Goal: Task Accomplishment & Management: Use online tool/utility

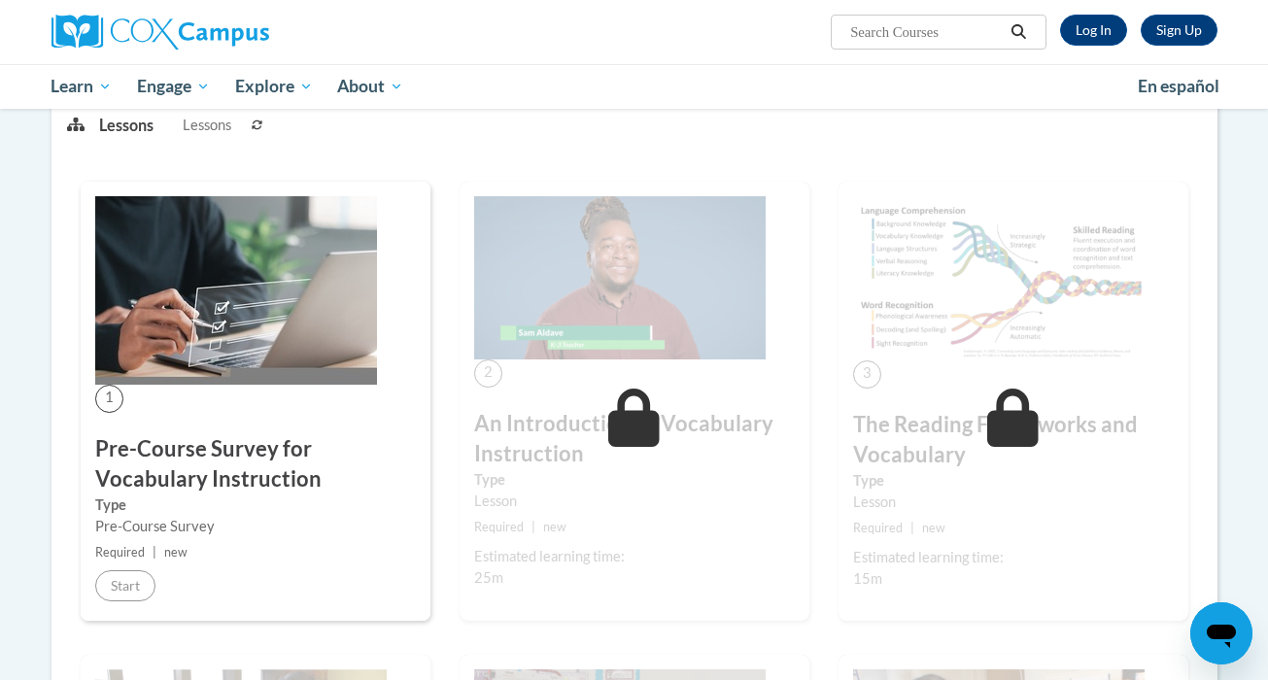
scroll to position [277, 0]
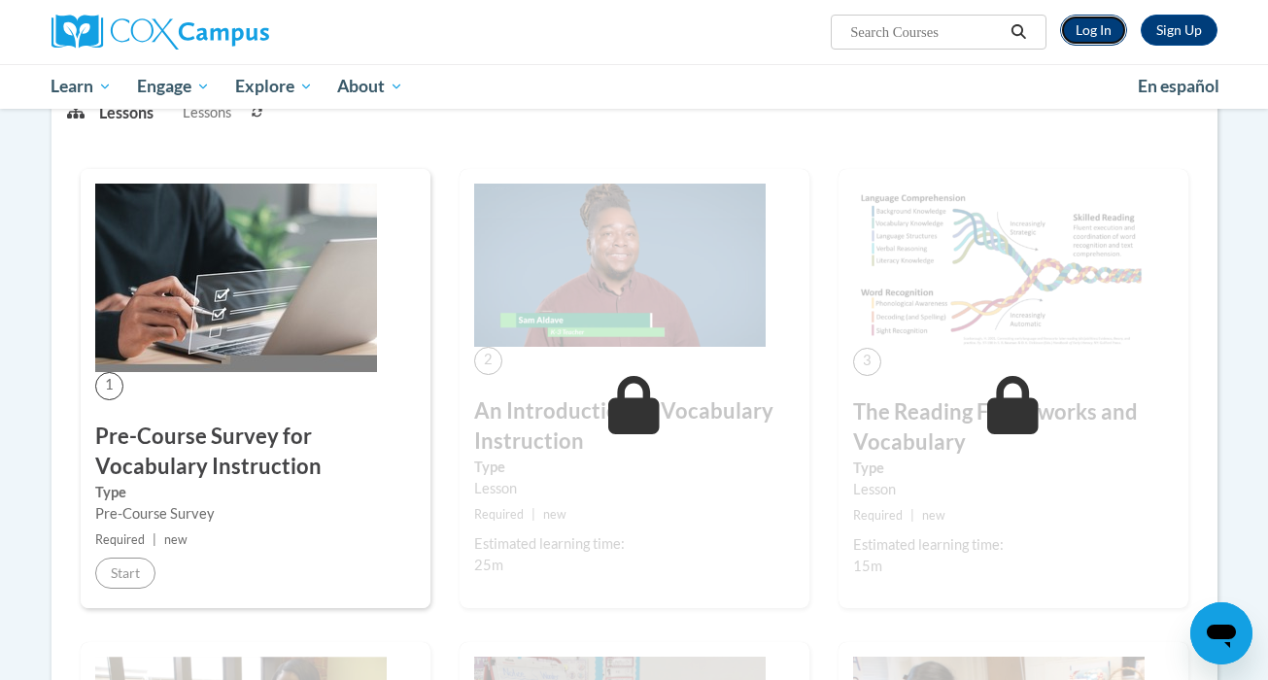
click at [1114, 24] on link "Log In" at bounding box center [1093, 30] width 67 height 31
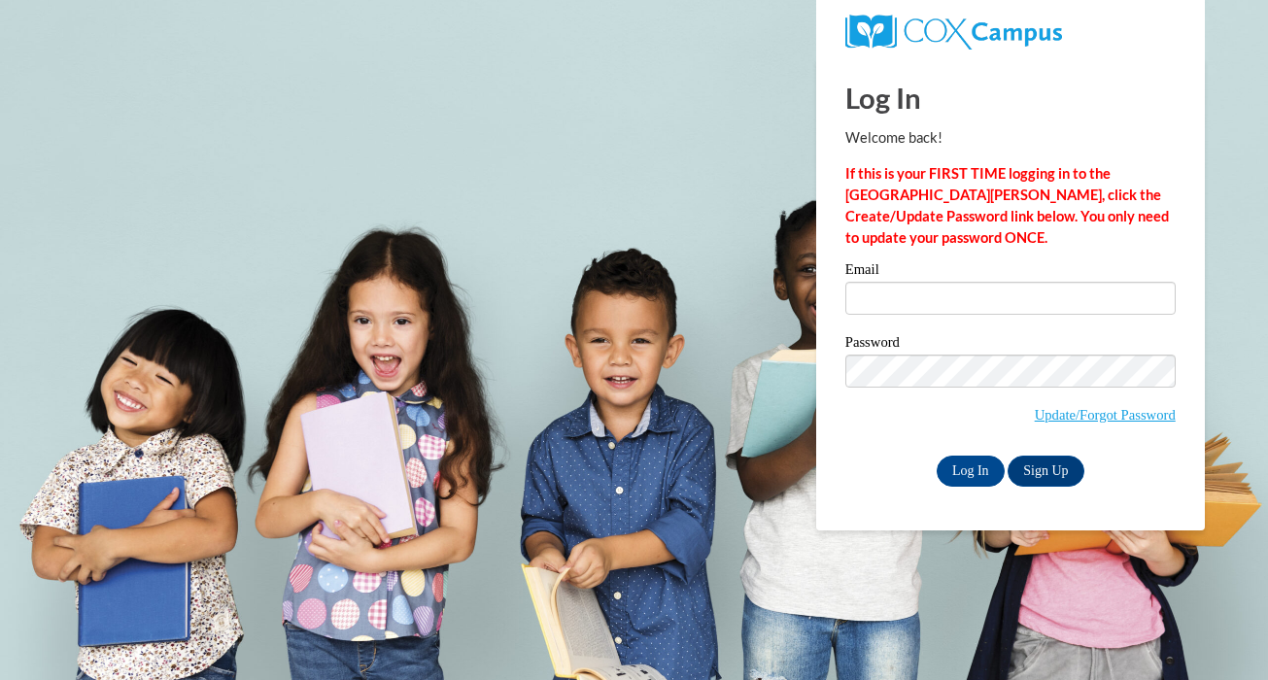
click at [1016, 280] on label "Email" at bounding box center [1011, 271] width 330 height 19
click at [1016, 282] on input "Email" at bounding box center [1011, 298] width 330 height 33
type input "mendleskyc@ripon.k12.wi.us"
click at [1017, 295] on input "mendleskyc@ripon.k12.wi.us" at bounding box center [1011, 298] width 330 height 33
click at [976, 465] on input "Log In" at bounding box center [971, 471] width 68 height 31
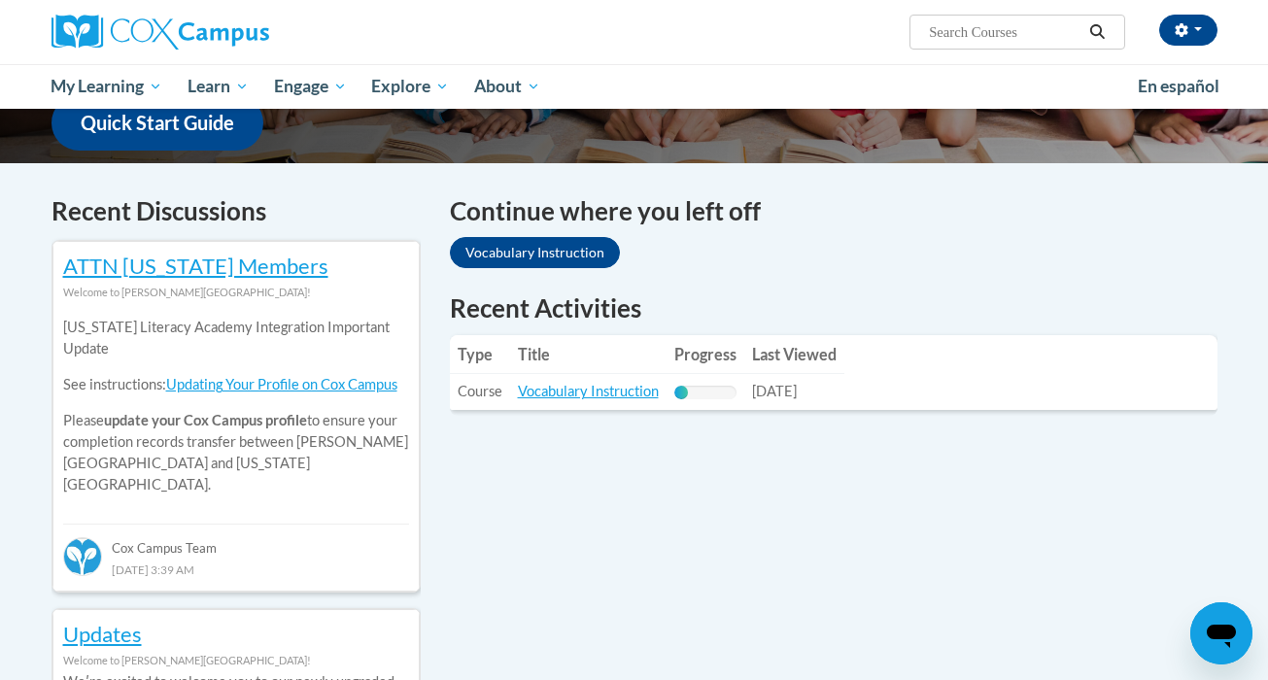
scroll to position [534, 0]
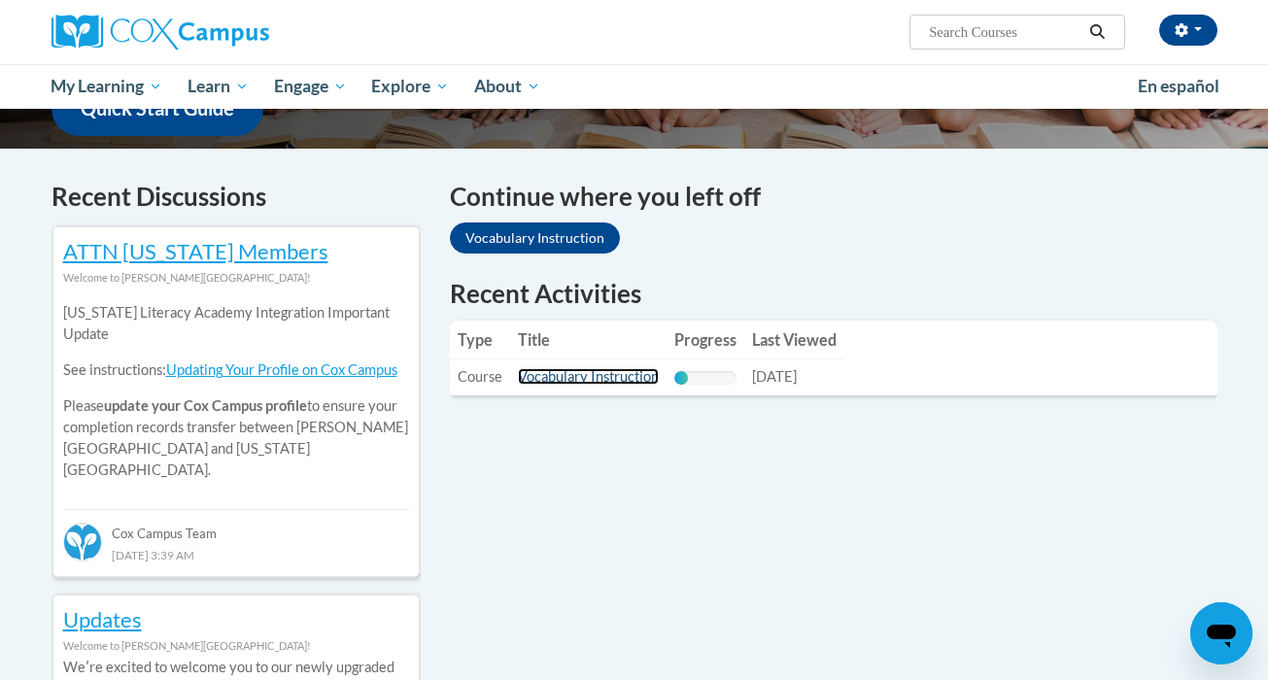
click at [595, 371] on link "Vocabulary Instruction" at bounding box center [588, 376] width 141 height 17
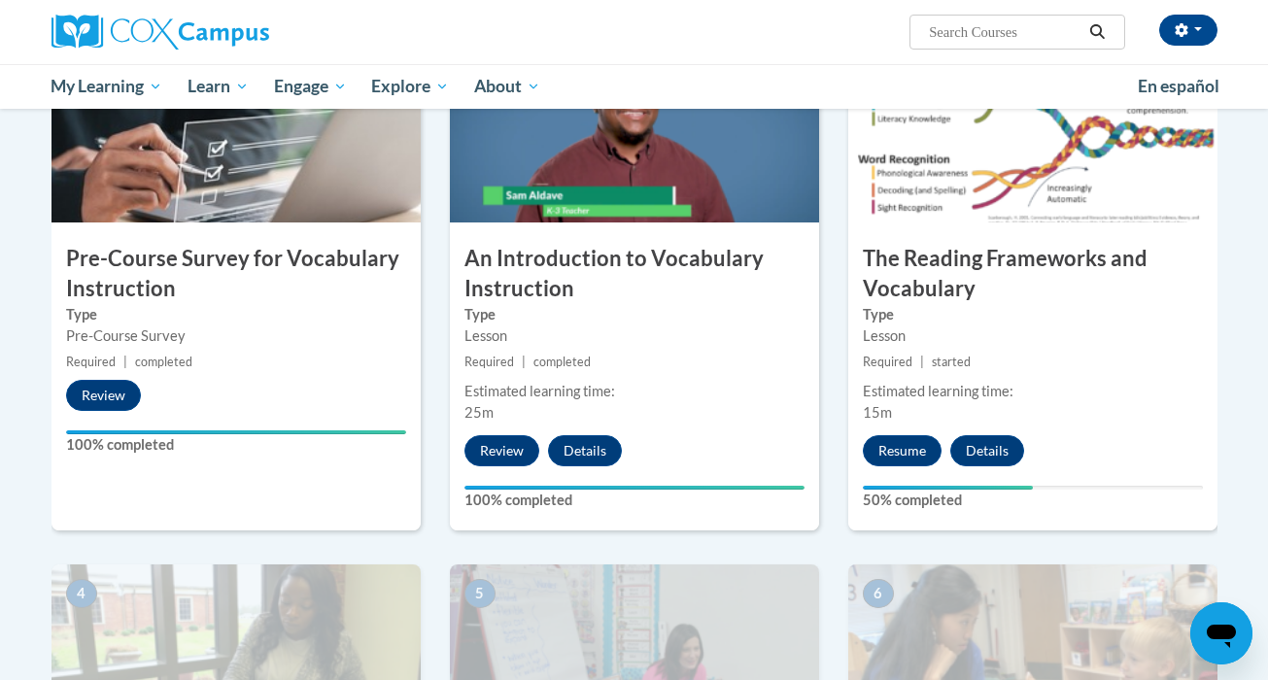
scroll to position [480, 0]
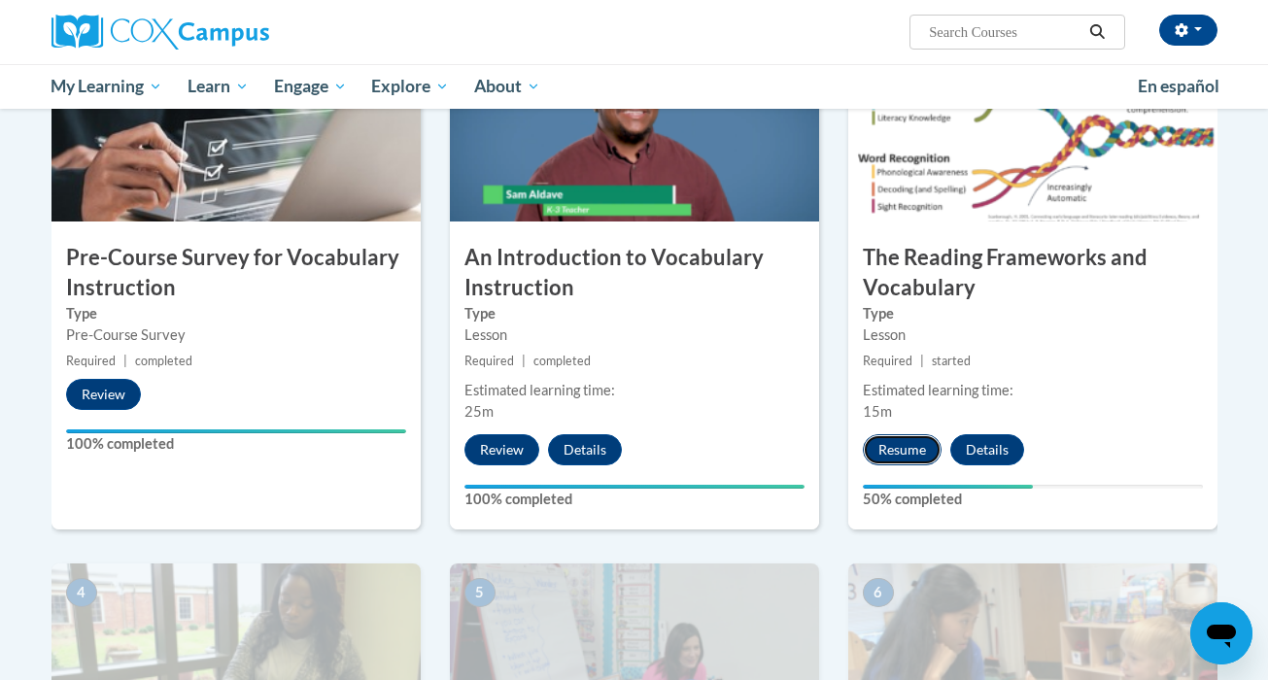
click at [910, 456] on button "Resume" at bounding box center [902, 449] width 79 height 31
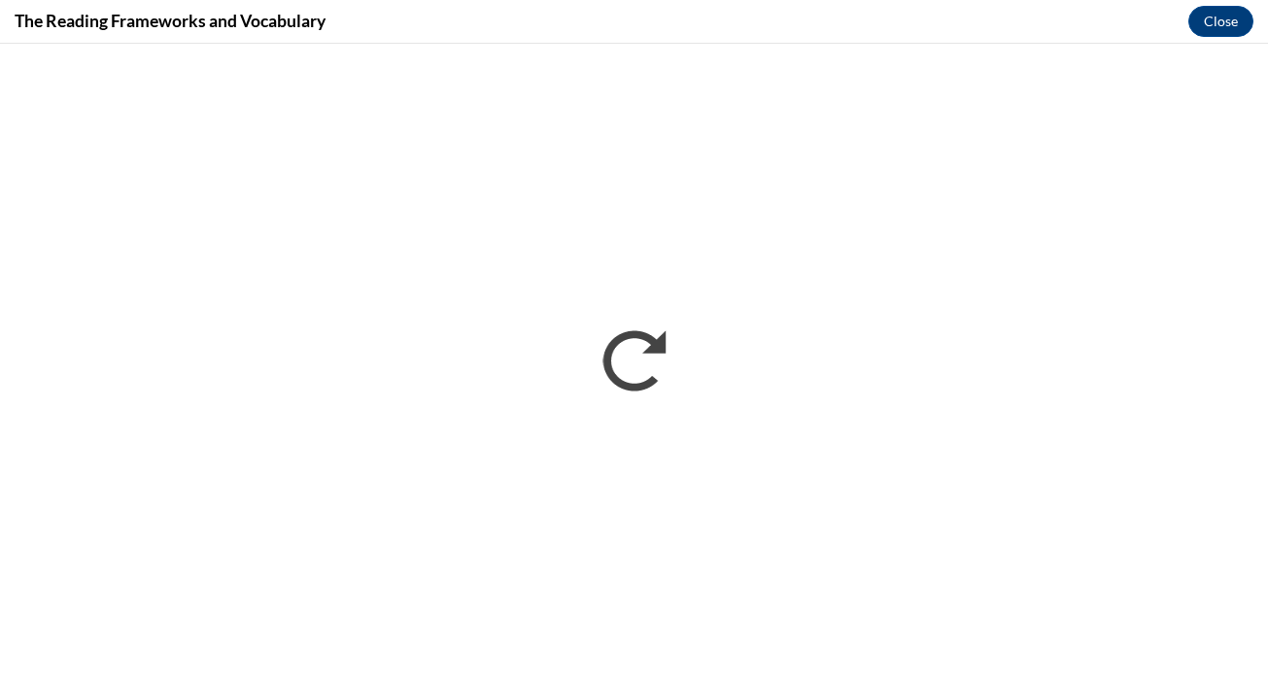
scroll to position [0, 0]
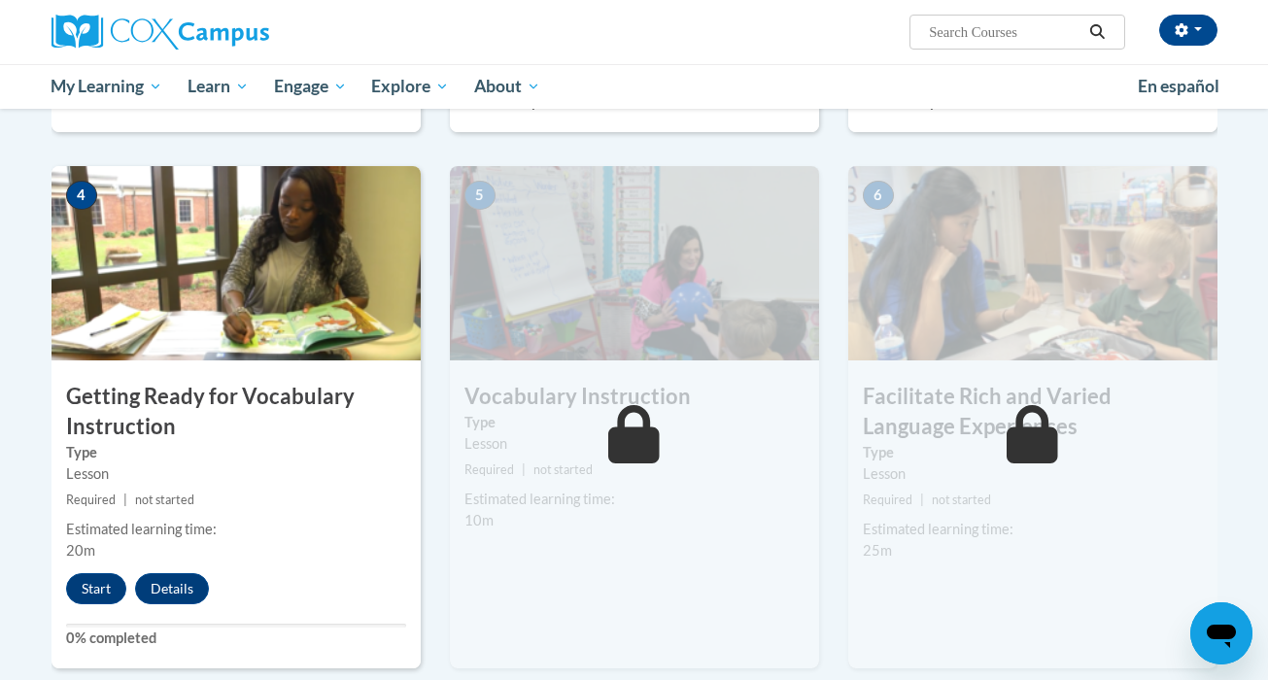
scroll to position [887, 0]
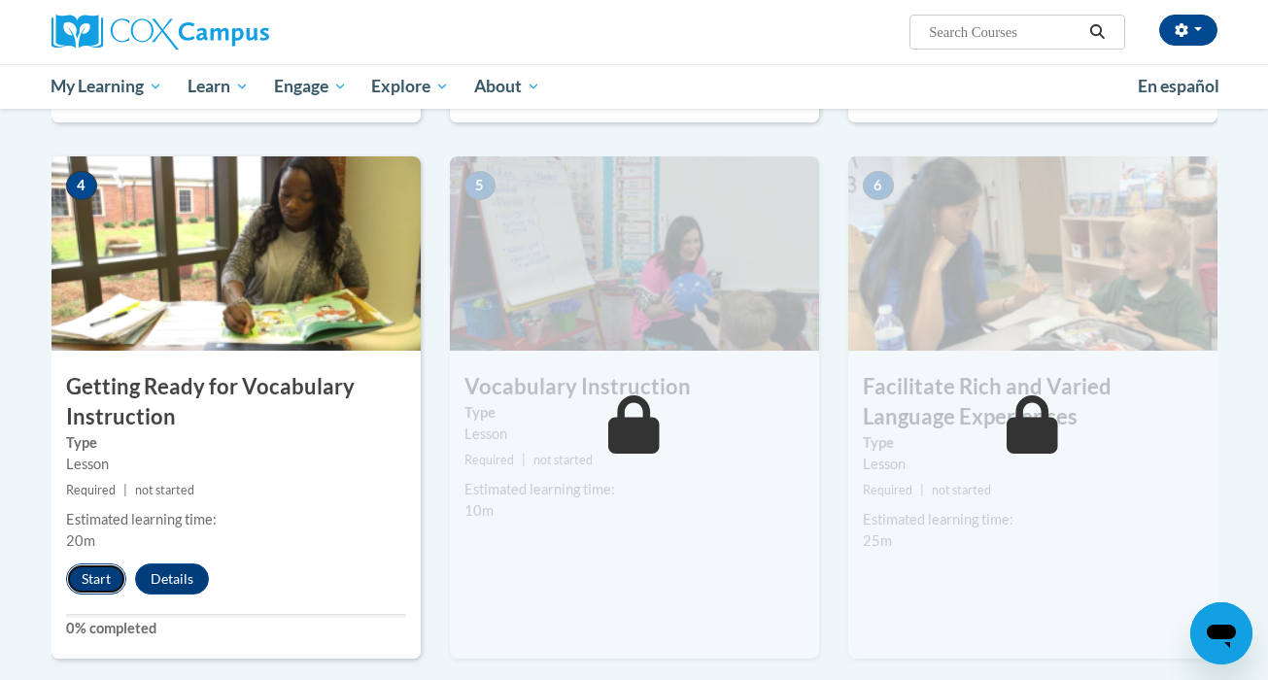
click at [106, 589] on button "Start" at bounding box center [96, 579] width 60 height 31
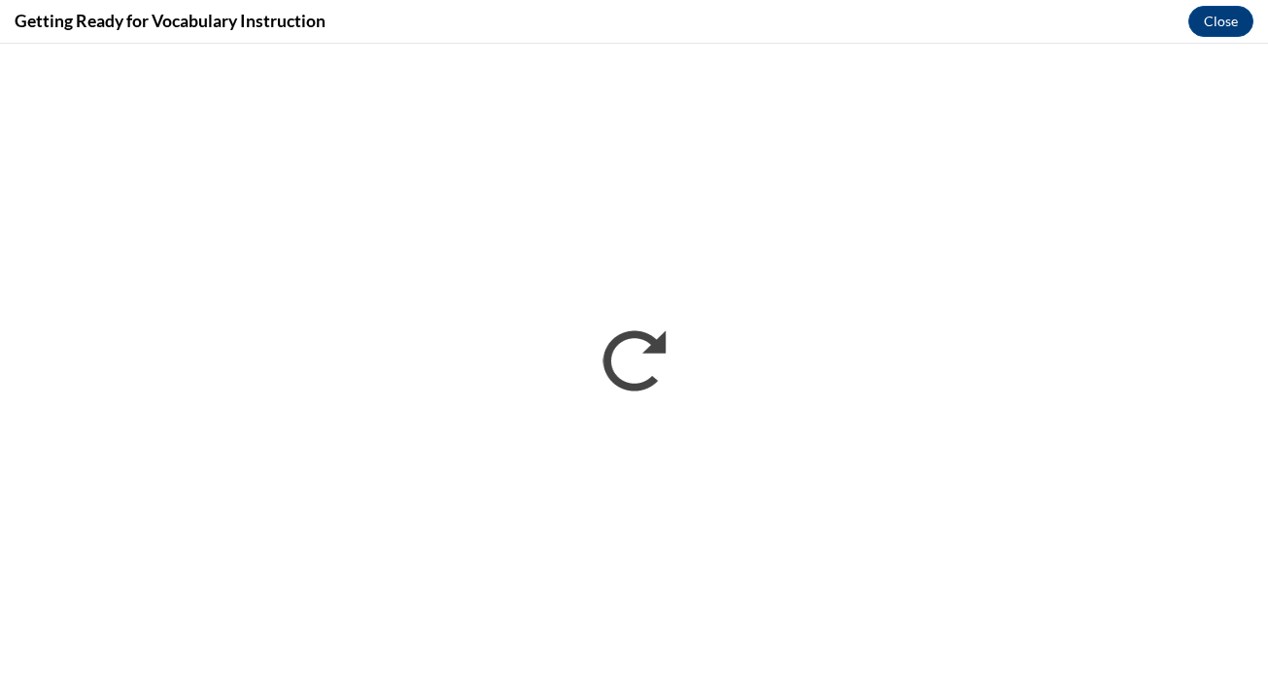
scroll to position [0, 0]
